Goal: Communication & Community: Connect with others

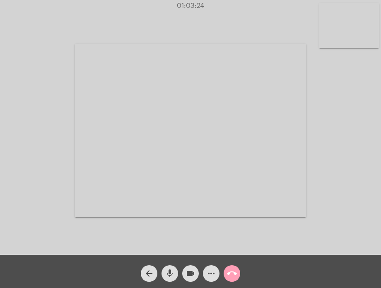
drag, startPoint x: 0, startPoint y: 0, endPoint x: 231, endPoint y: 274, distance: 358.4
click at [231, 274] on mat-icon "call_end" at bounding box center [232, 273] width 10 height 10
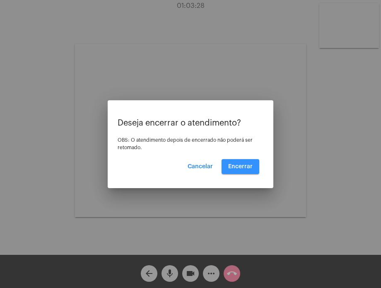
click at [234, 162] on button "Encerrar" at bounding box center [240, 166] width 38 height 15
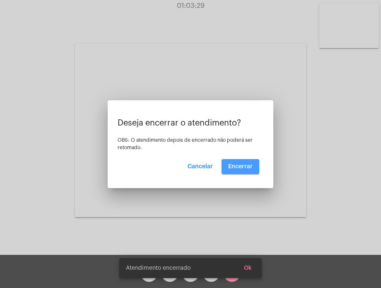
click at [234, 162] on button "Encerrar" at bounding box center [240, 166] width 38 height 15
click at [234, 162] on video at bounding box center [190, 130] width 231 height 173
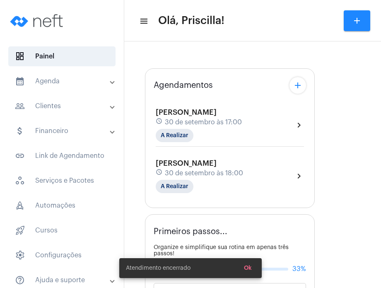
type input "[URL][DOMAIN_NAME][PERSON_NAME][PERSON_NAME]"
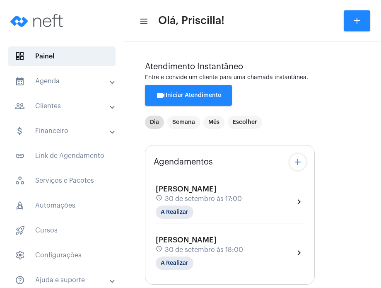
click at [227, 246] on span "30 de setembro às 18:00" at bounding box center [204, 249] width 78 height 7
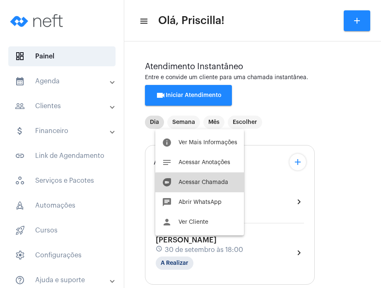
click at [221, 190] on button "duo [PERSON_NAME]" at bounding box center [199, 182] width 89 height 20
